Goal: Task Accomplishment & Management: Manage account settings

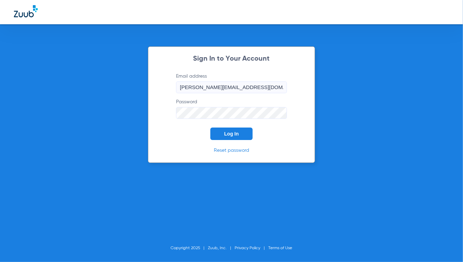
click at [238, 89] on input "[PERSON_NAME][EMAIL_ADDRESS][DOMAIN_NAME]" at bounding box center [231, 87] width 111 height 12
click at [181, 133] on form "Email address [PERSON_NAME][EMAIL_ADDRESS][DOMAIN_NAME] Password Log In" at bounding box center [232, 106] width 132 height 67
click at [220, 133] on button "Log In" at bounding box center [231, 133] width 42 height 12
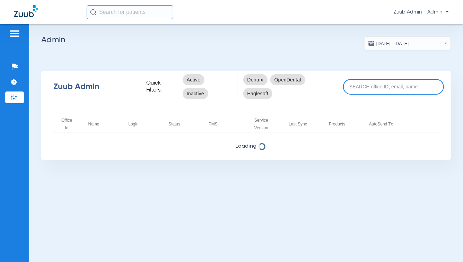
click at [357, 88] on input at bounding box center [393, 87] width 101 height 16
type input "demo"
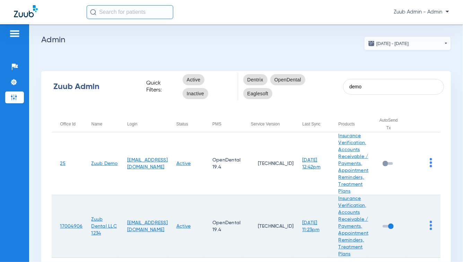
click at [427, 226] on td at bounding box center [423, 226] width 34 height 63
click at [429, 225] on img at bounding box center [430, 225] width 2 height 9
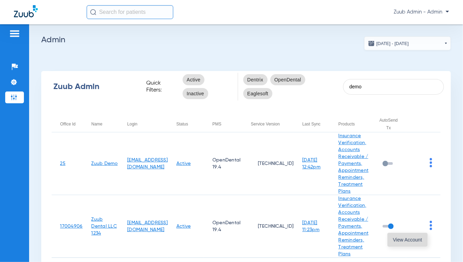
click at [410, 241] on span "View Account" at bounding box center [407, 239] width 29 height 5
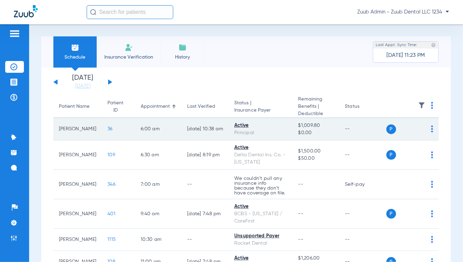
click at [107, 129] on span "36" at bounding box center [109, 128] width 5 height 5
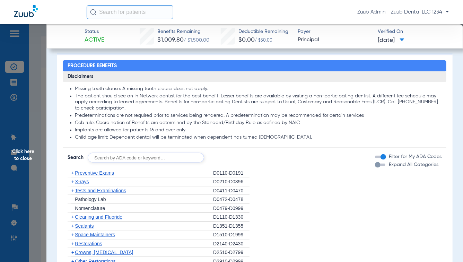
scroll to position [344, 0]
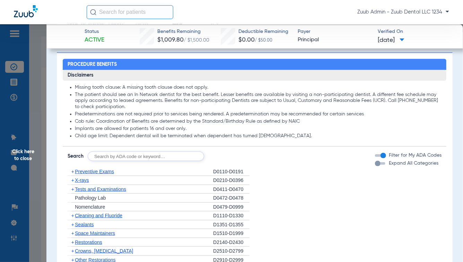
click at [375, 163] on div "button" at bounding box center [378, 164] width 6 height 6
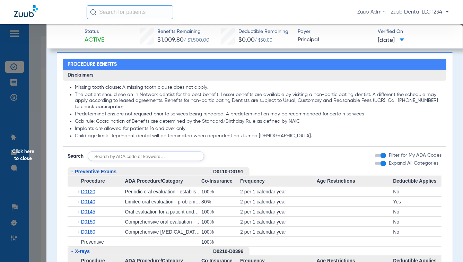
click at [380, 164] on div "button" at bounding box center [383, 164] width 6 height 6
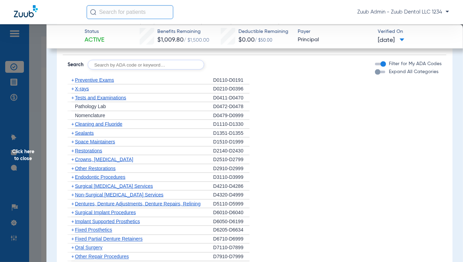
scroll to position [436, 0]
click at [78, 130] on span "Sealants" at bounding box center [84, 133] width 19 height 6
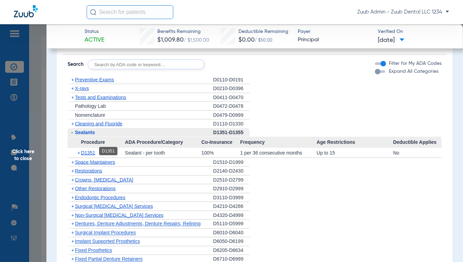
click at [86, 152] on span "D1351" at bounding box center [88, 153] width 14 height 6
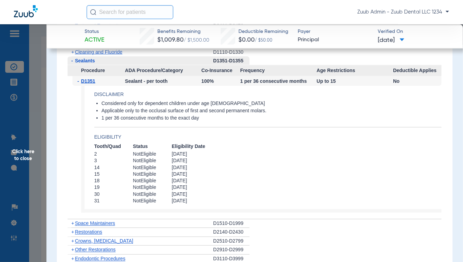
scroll to position [511, 0]
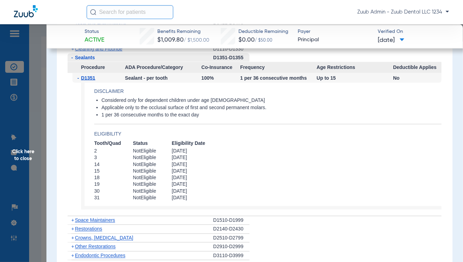
click at [77, 77] on span "-" at bounding box center [79, 78] width 4 height 10
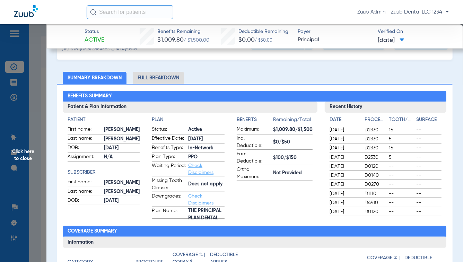
scroll to position [0, 0]
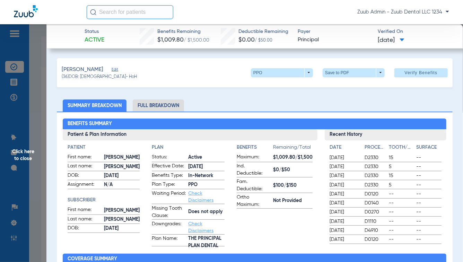
click at [33, 155] on span "Click here to close" at bounding box center [23, 155] width 46 height 262
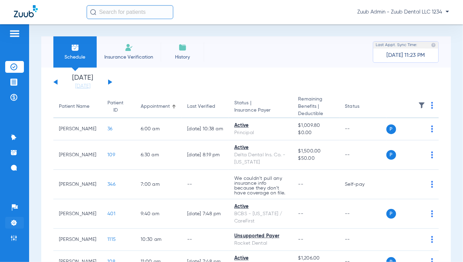
click at [15, 221] on img at bounding box center [13, 222] width 7 height 7
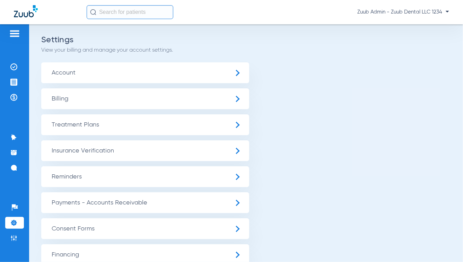
click at [92, 156] on span "Insurance Verification" at bounding box center [145, 150] width 208 height 21
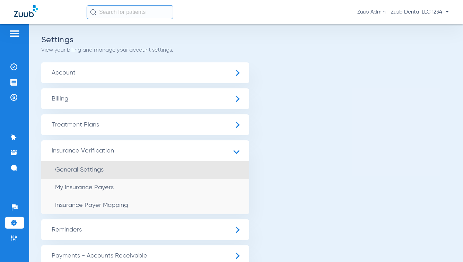
click at [100, 174] on li "General Settings" at bounding box center [145, 170] width 208 height 18
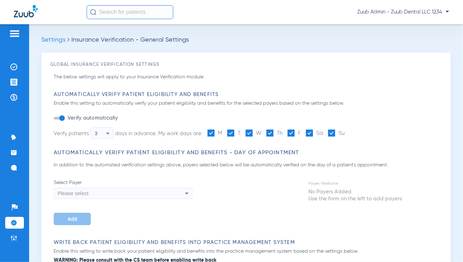
type input "1"
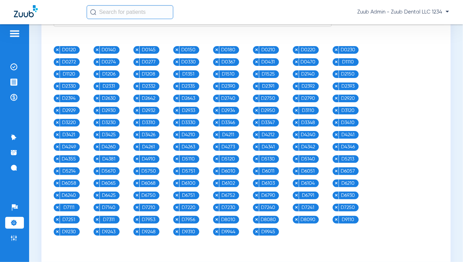
scroll to position [797, 0]
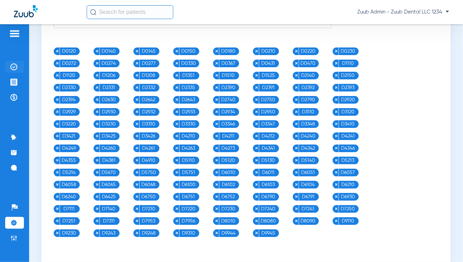
click at [14, 67] on img at bounding box center [13, 66] width 7 height 7
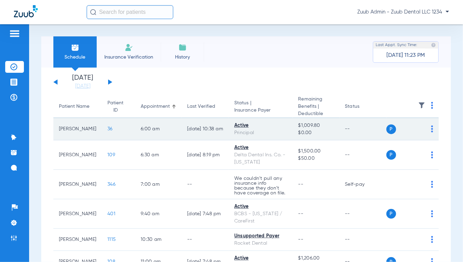
click at [107, 127] on span "36" at bounding box center [109, 128] width 5 height 5
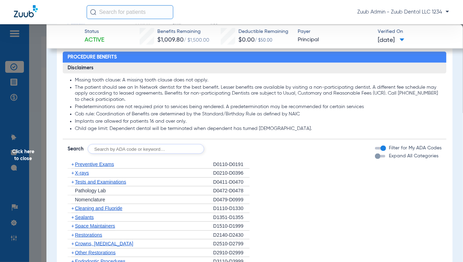
scroll to position [346, 0]
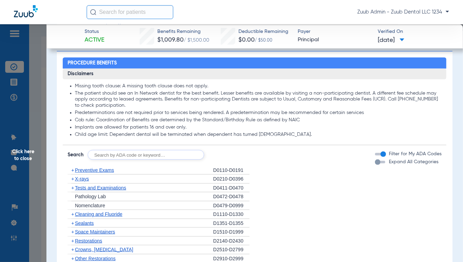
click at [375, 163] on div "button" at bounding box center [378, 162] width 6 height 6
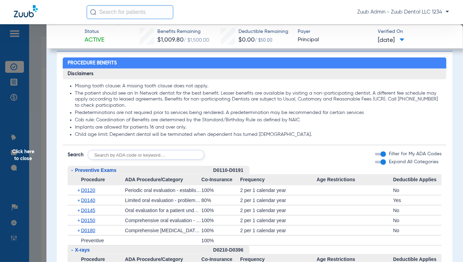
click at [25, 82] on span "Click here to close" at bounding box center [23, 155] width 46 height 262
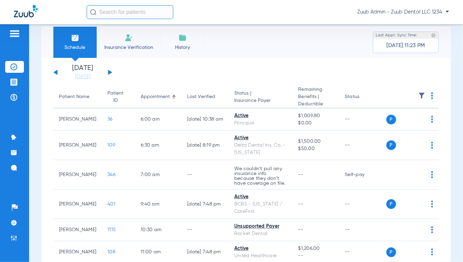
scroll to position [9, 0]
